Goal: Download file/media

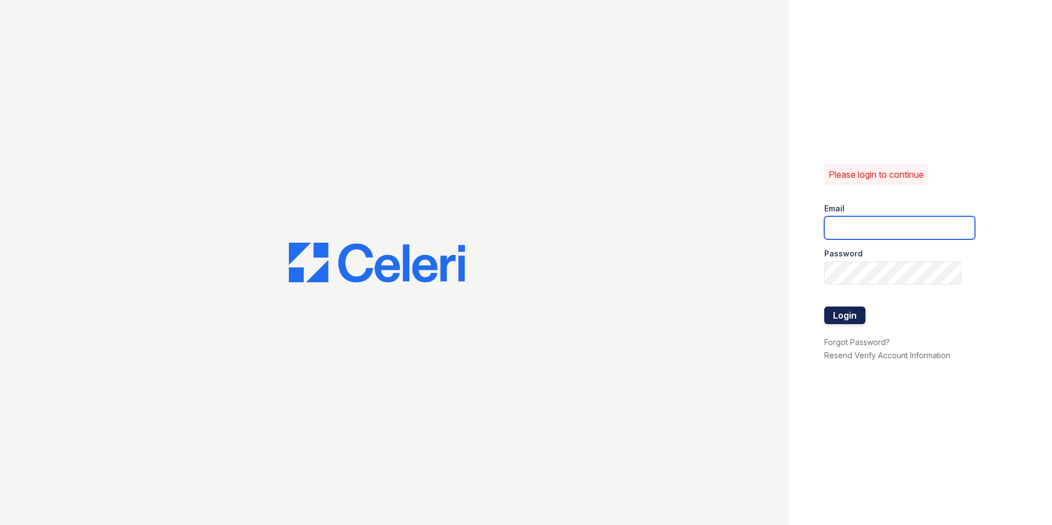
type input "washington1@cafmanagement.com"
click at [853, 320] on button "Login" at bounding box center [844, 316] width 41 height 18
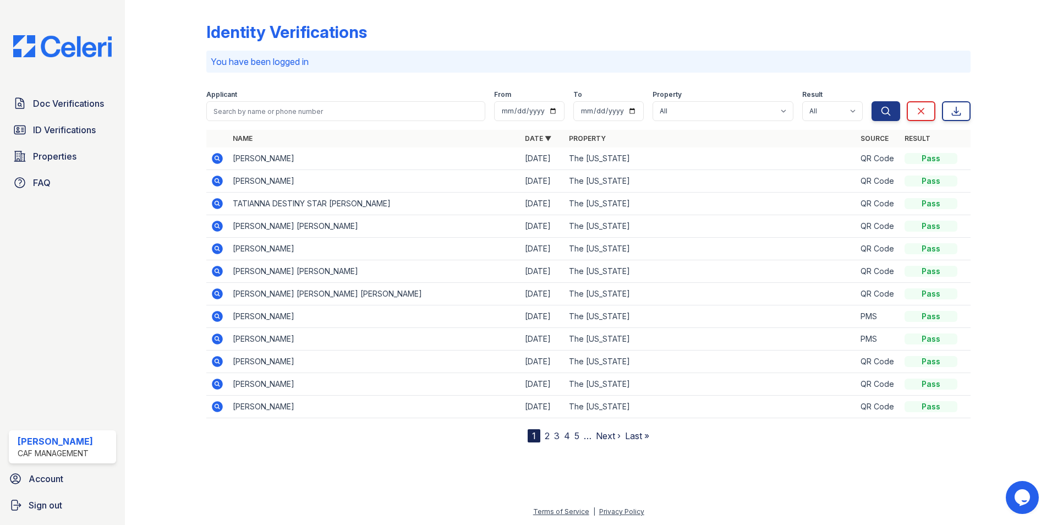
drag, startPoint x: 215, startPoint y: 160, endPoint x: 223, endPoint y: 164, distance: 9.8
click at [215, 160] on icon at bounding box center [217, 158] width 11 height 11
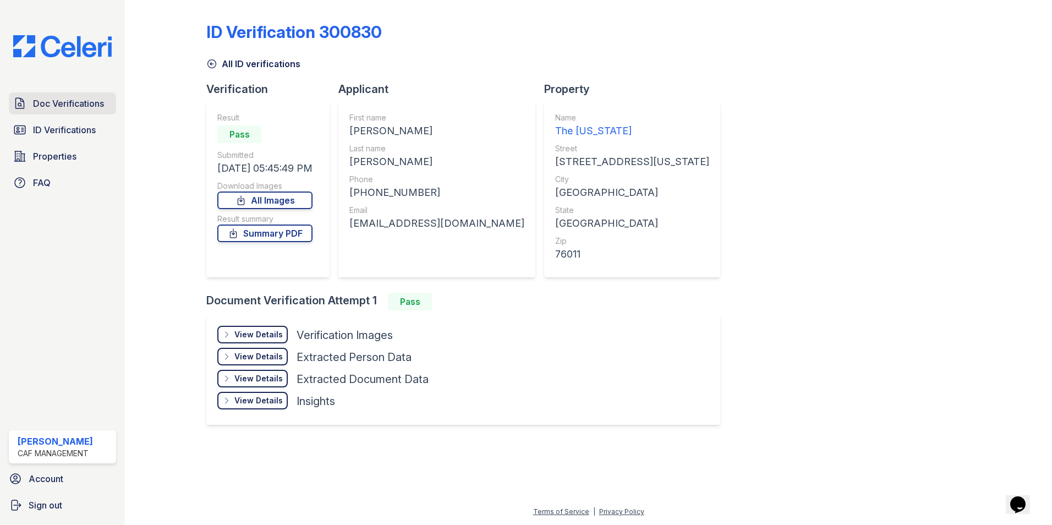
click at [50, 108] on span "Doc Verifications" at bounding box center [68, 103] width 71 height 13
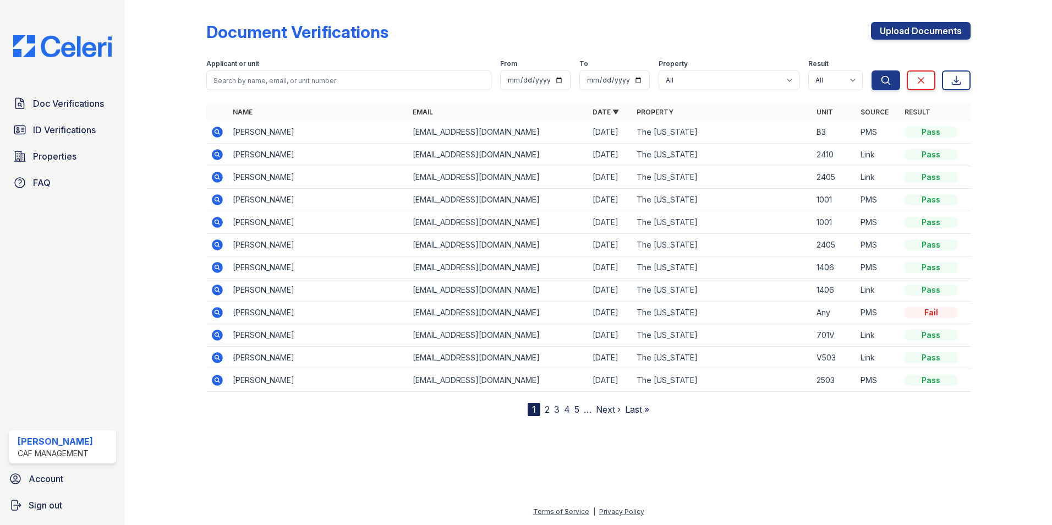
click at [217, 178] on icon at bounding box center [217, 177] width 13 height 13
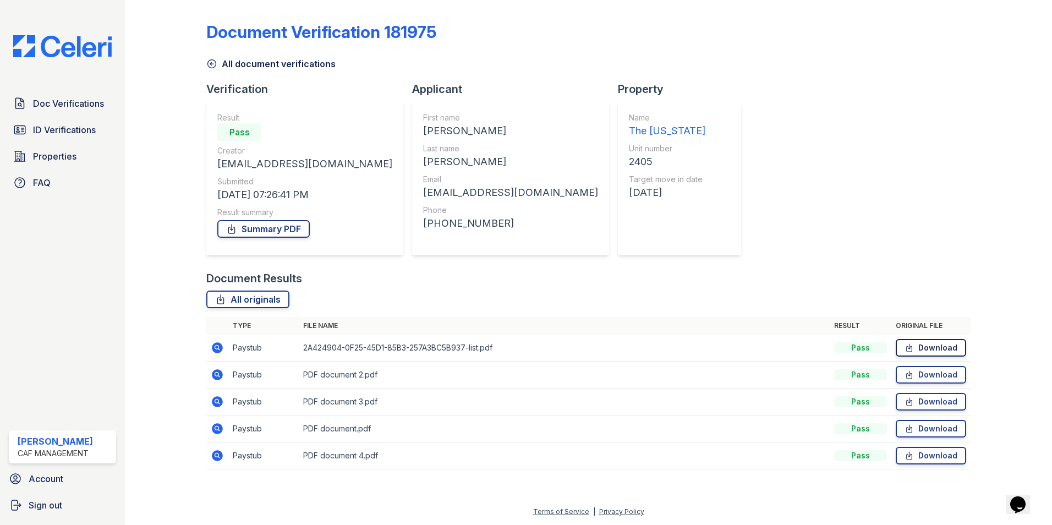
click at [938, 351] on link "Download" at bounding box center [931, 348] width 70 height 18
click at [934, 374] on link "Download" at bounding box center [931, 375] width 70 height 18
click at [213, 65] on icon at bounding box center [211, 63] width 11 height 11
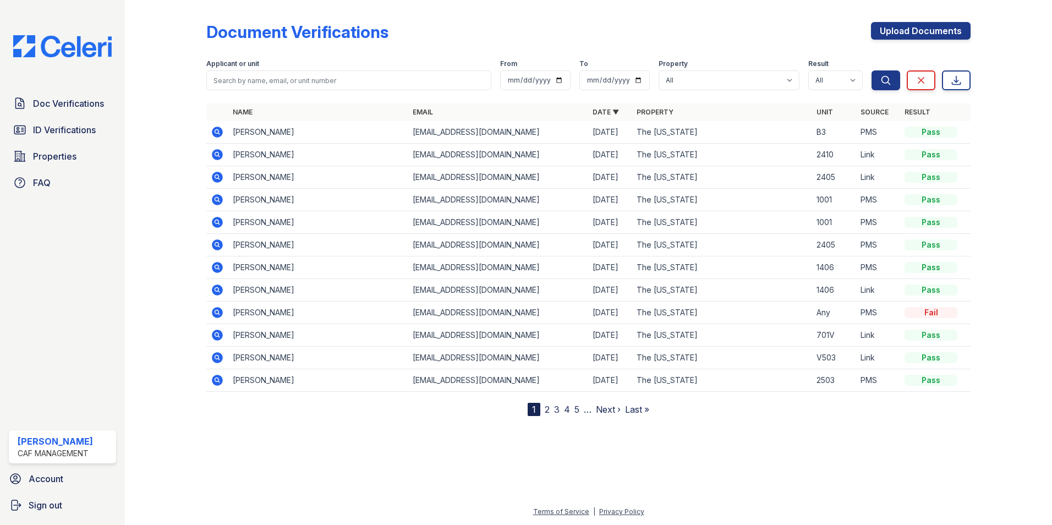
click at [220, 201] on icon at bounding box center [217, 199] width 11 height 11
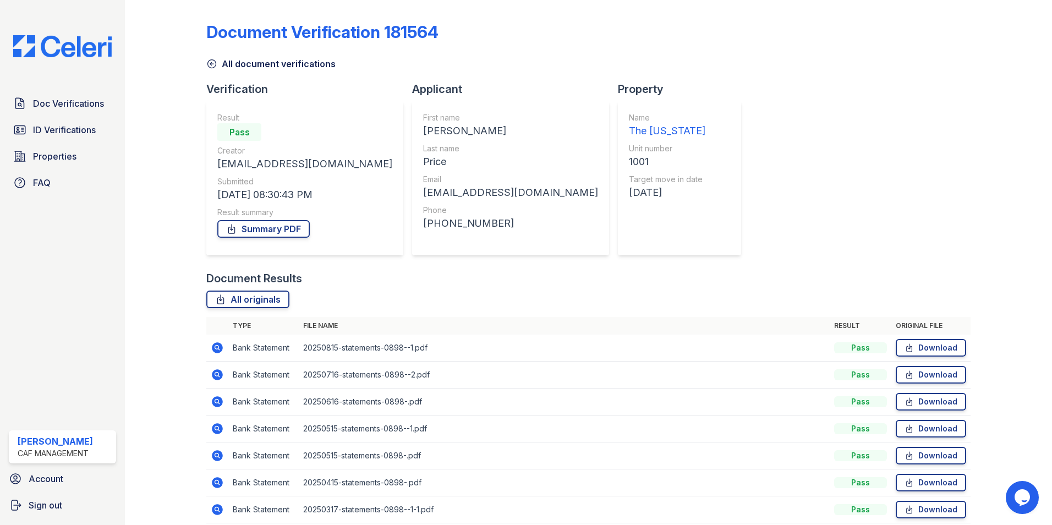
click at [212, 66] on icon at bounding box center [211, 63] width 11 height 11
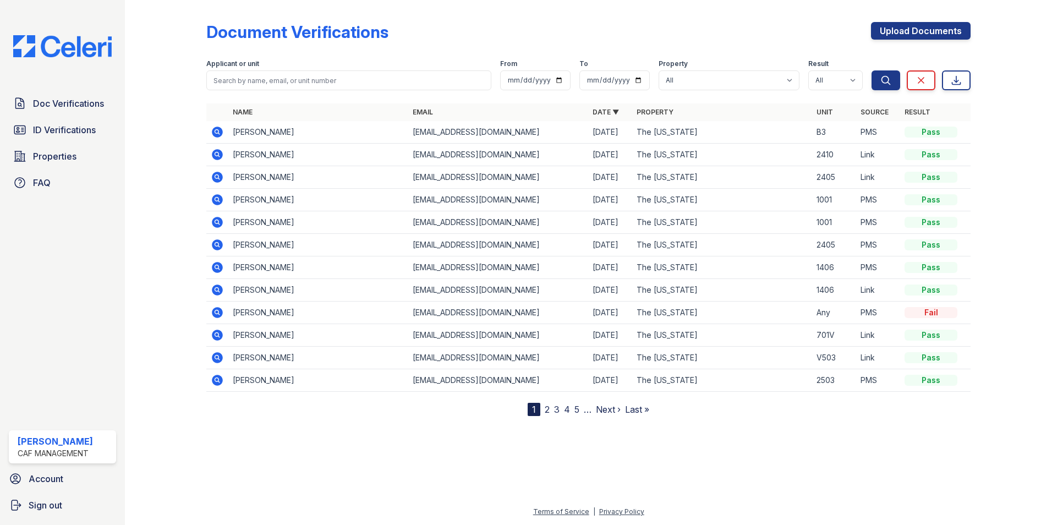
click at [217, 244] on icon at bounding box center [216, 244] width 3 height 3
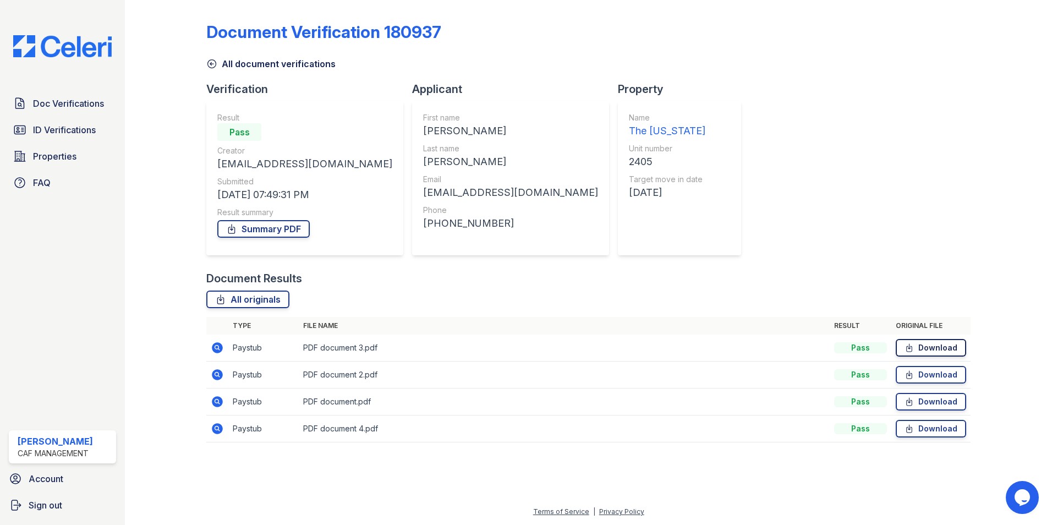
click at [922, 347] on link "Download" at bounding box center [931, 348] width 70 height 18
click at [207, 63] on icon at bounding box center [211, 63] width 11 height 11
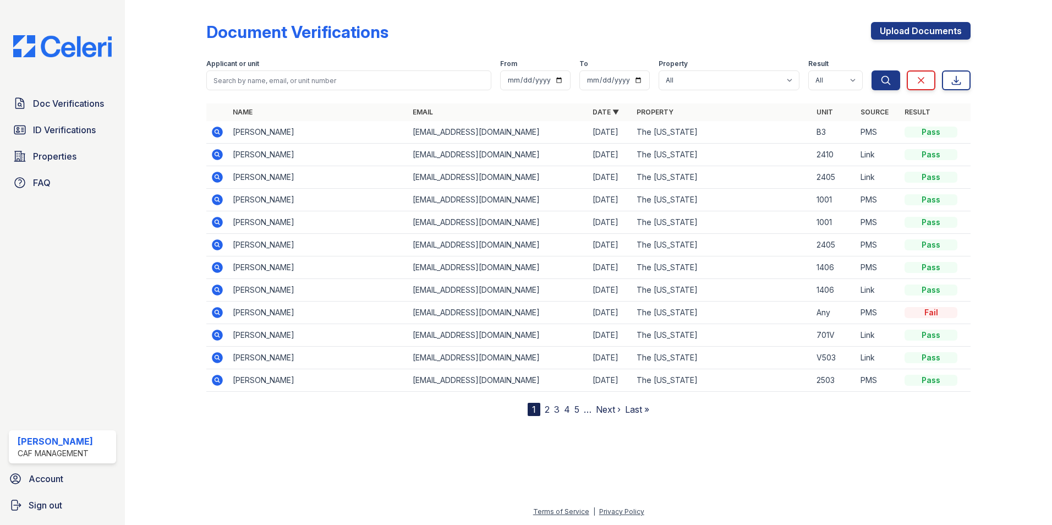
click at [218, 178] on icon at bounding box center [217, 177] width 13 height 13
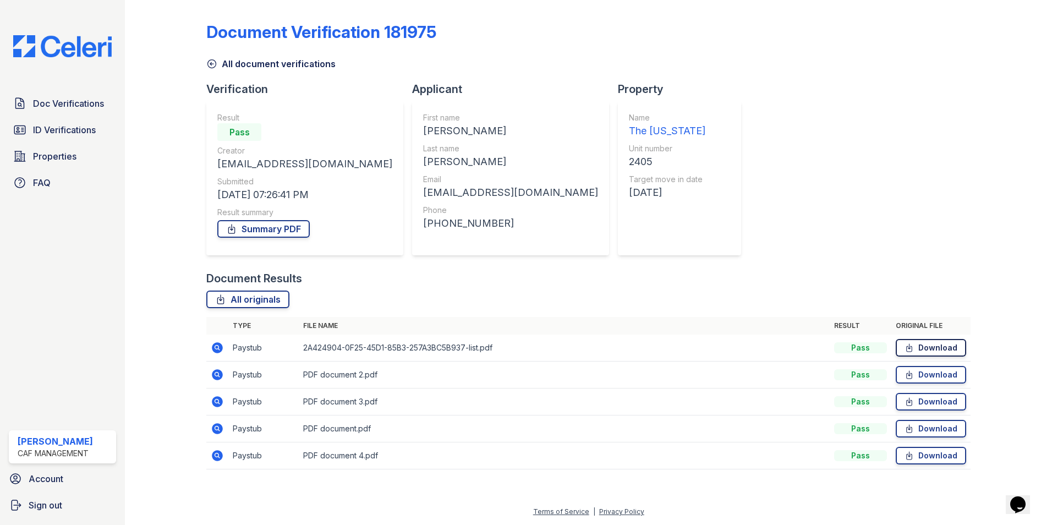
click at [933, 353] on link "Download" at bounding box center [931, 348] width 70 height 18
click at [948, 371] on link "Download" at bounding box center [931, 375] width 70 height 18
drag, startPoint x: 930, startPoint y: 400, endPoint x: 895, endPoint y: 367, distance: 47.9
click at [930, 400] on link "Download" at bounding box center [931, 402] width 70 height 18
click at [925, 425] on link "Download" at bounding box center [931, 429] width 70 height 18
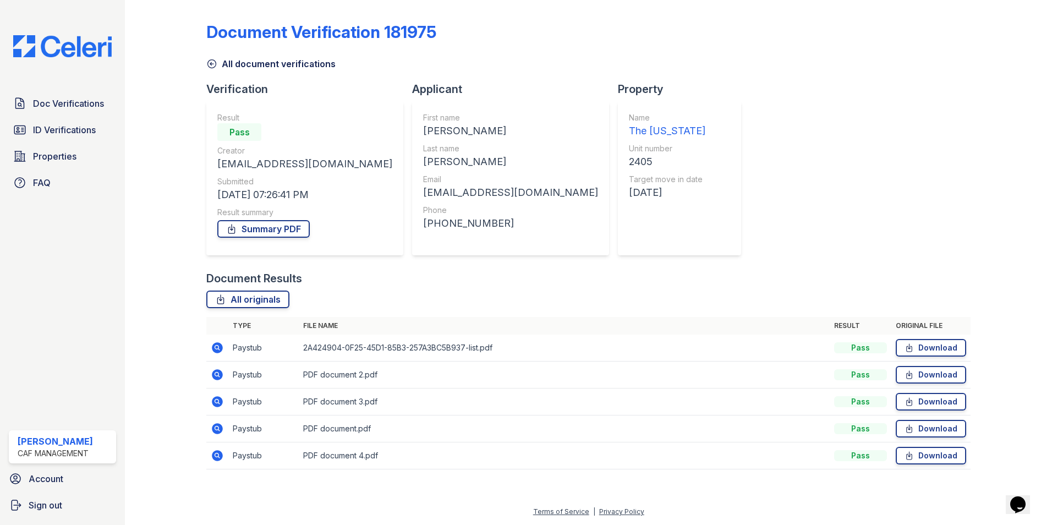
click at [209, 64] on icon at bounding box center [211, 63] width 11 height 11
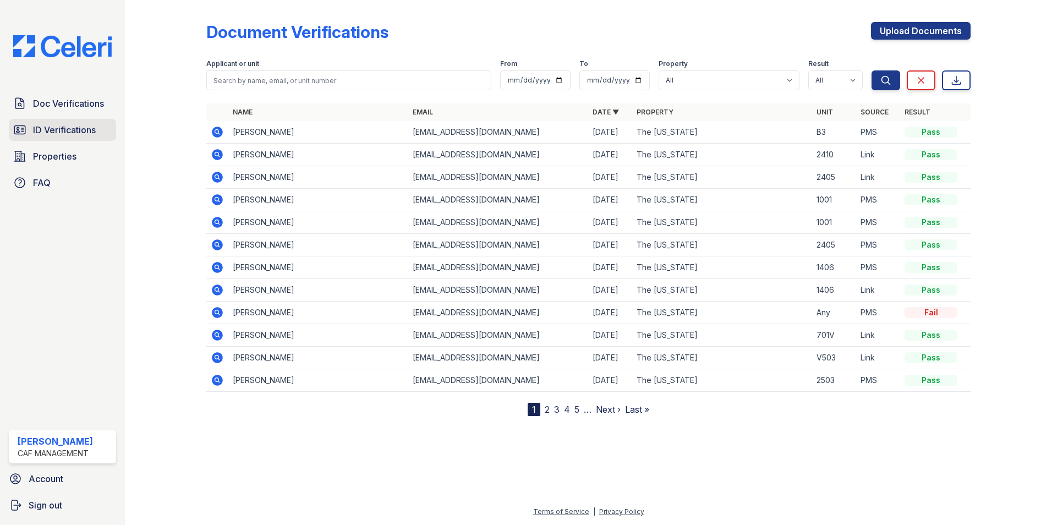
click at [75, 132] on span "ID Verifications" at bounding box center [64, 129] width 63 height 13
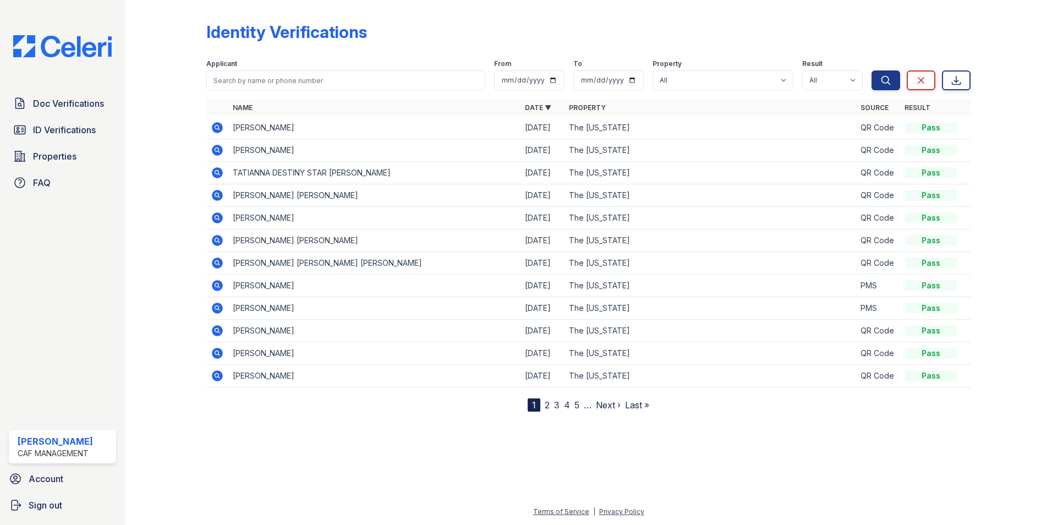
click at [220, 129] on icon at bounding box center [217, 127] width 13 height 13
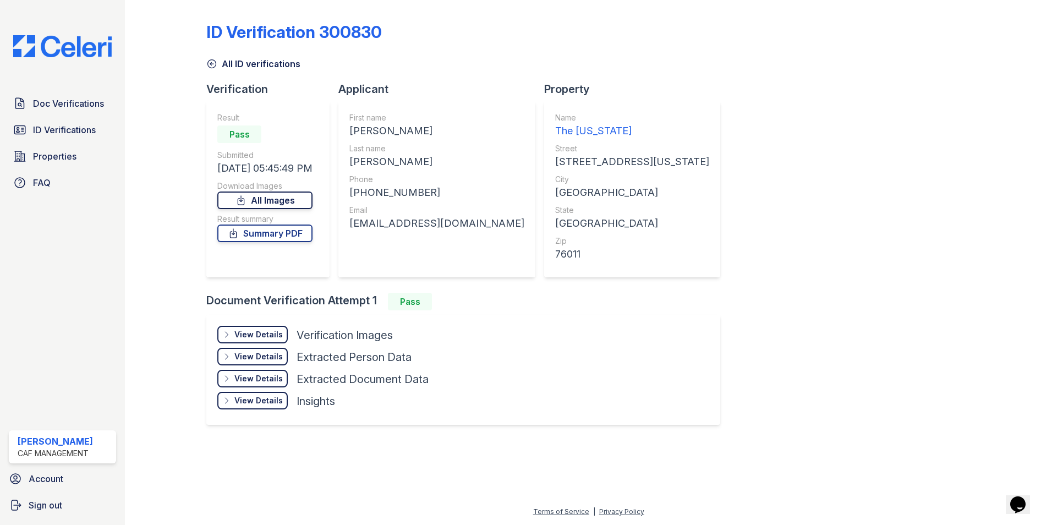
click at [267, 204] on link "All Images" at bounding box center [264, 201] width 95 height 18
click at [214, 63] on icon at bounding box center [211, 63] width 11 height 11
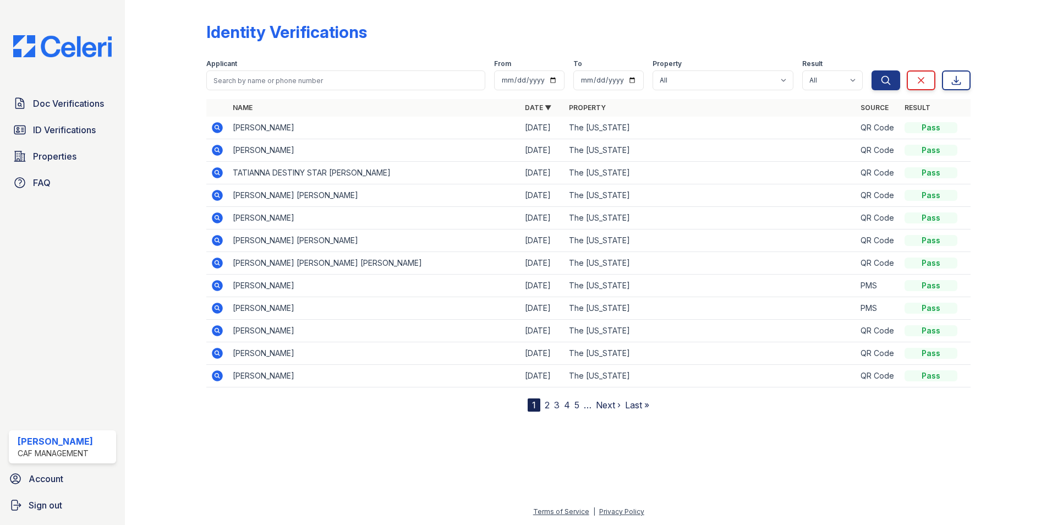
click at [218, 151] on icon at bounding box center [217, 150] width 13 height 13
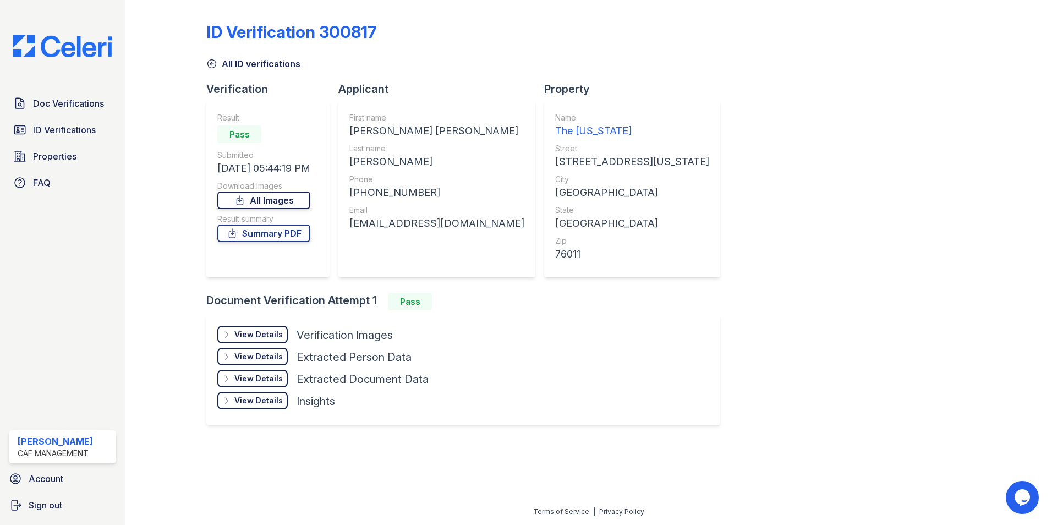
click at [245, 200] on icon at bounding box center [239, 200] width 11 height 11
click at [54, 110] on span "Doc Verifications" at bounding box center [68, 103] width 71 height 13
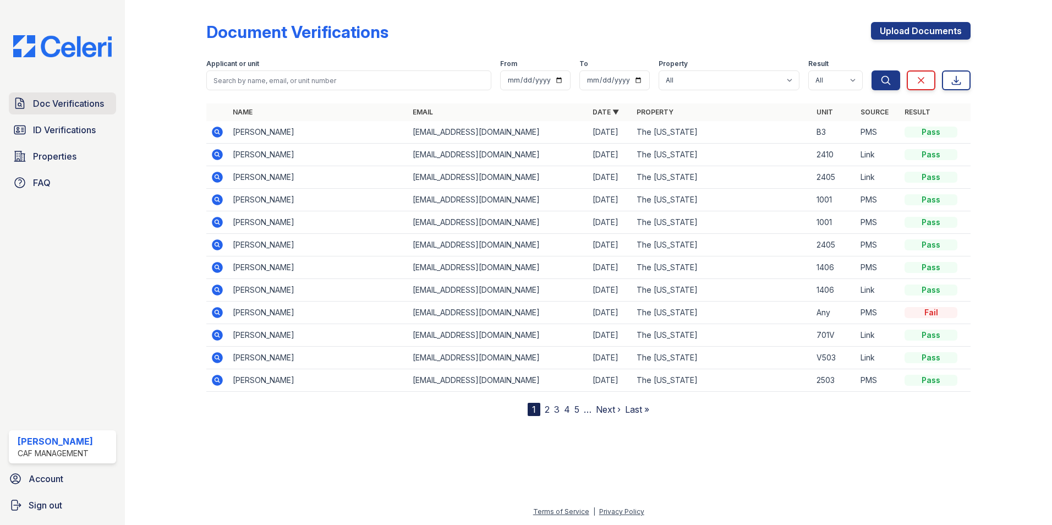
click at [68, 103] on span "Doc Verifications" at bounding box center [68, 103] width 71 height 13
click at [216, 174] on icon at bounding box center [217, 177] width 13 height 13
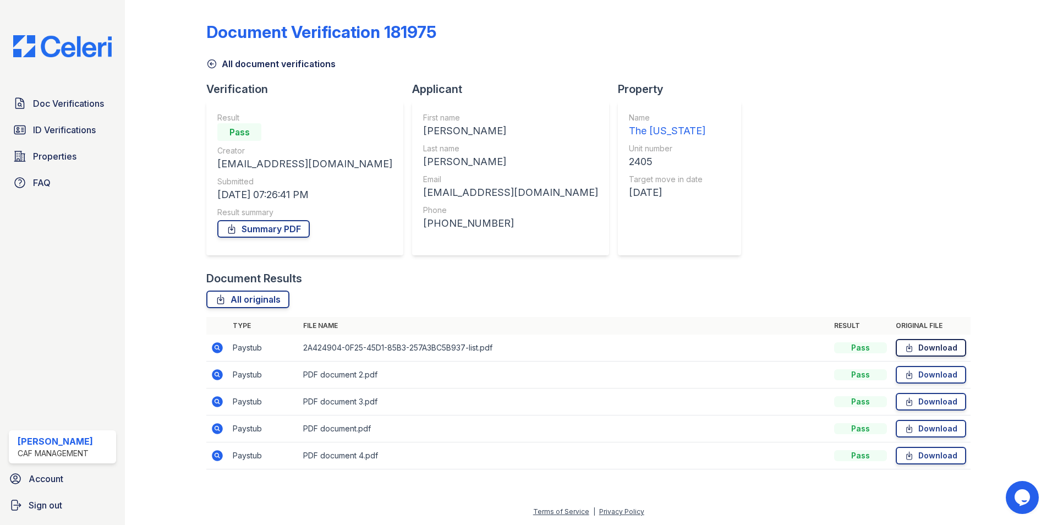
click at [941, 349] on link "Download" at bounding box center [931, 348] width 70 height 18
